Goal: Find specific fact: Find specific fact

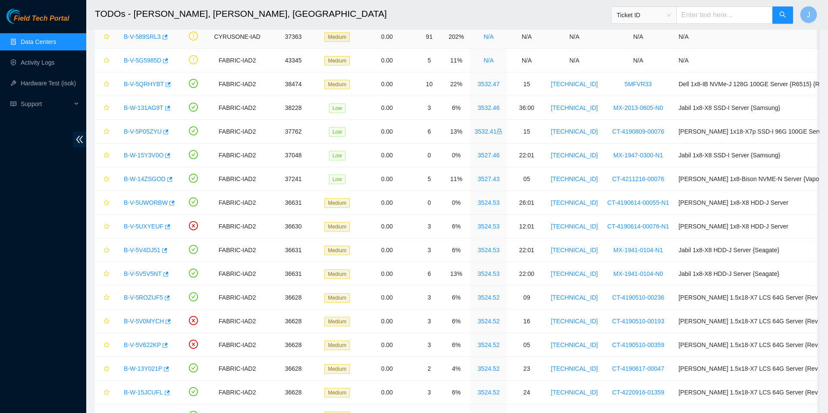
scroll to position [68, 0]
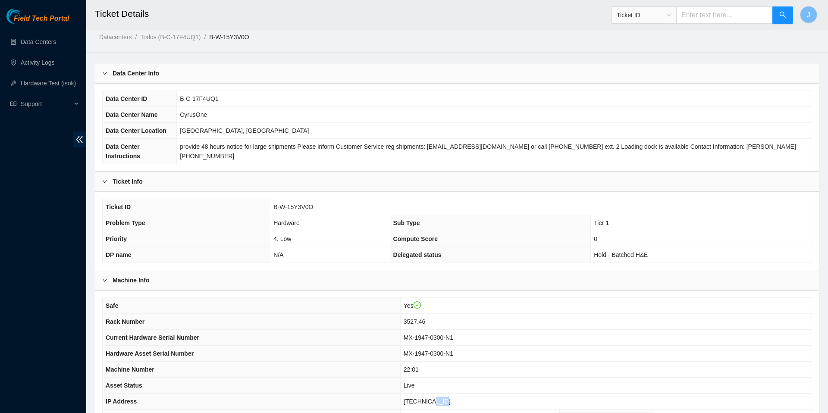
scroll to position [8, 0]
drag, startPoint x: 459, startPoint y: 408, endPoint x: 413, endPoint y: 401, distance: 47.1
click at [413, 401] on td "23.207.199.47" at bounding box center [605, 400] width 411 height 16
copy span "23.207.199.47"
